Goal: Task Accomplishment & Management: Use online tool/utility

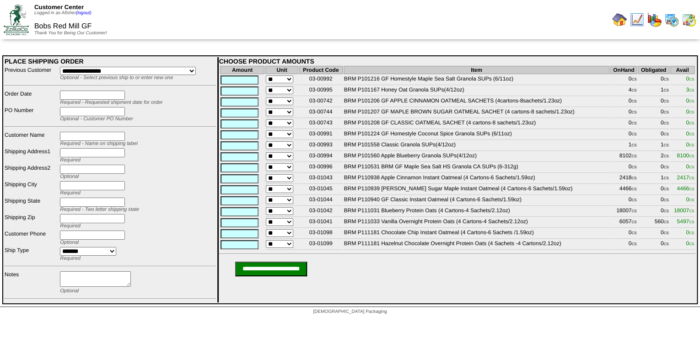
click at [622, 22] on img at bounding box center [619, 19] width 15 height 15
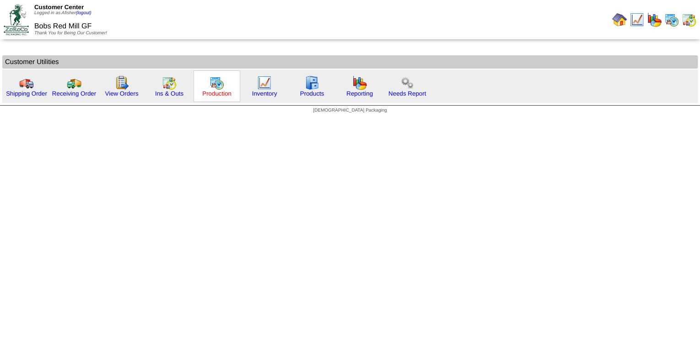
click at [214, 93] on link "Production" at bounding box center [216, 93] width 29 height 7
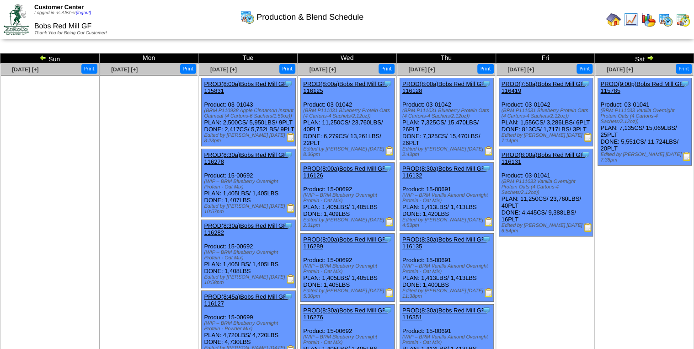
click at [686, 153] on img at bounding box center [686, 156] width 9 height 9
click at [588, 142] on img at bounding box center [587, 137] width 9 height 9
click at [586, 225] on img at bounding box center [587, 227] width 9 height 9
click at [491, 154] on img at bounding box center [488, 150] width 9 height 9
